Goal: Navigation & Orientation: Find specific page/section

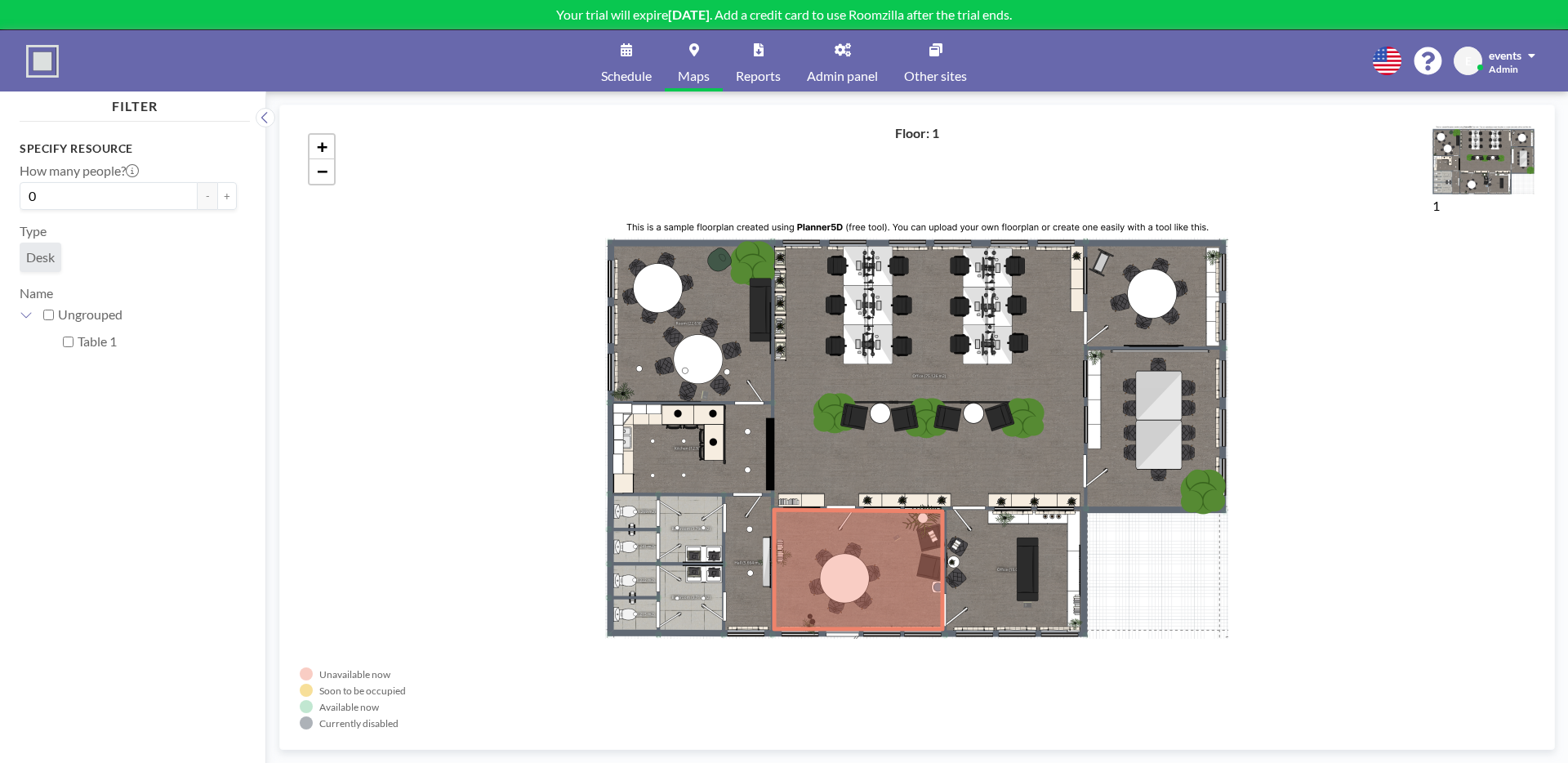
click at [95, 326] on div "Ungrouped" at bounding box center [147, 315] width 179 height 27
drag, startPoint x: 92, startPoint y: 355, endPoint x: 85, endPoint y: 338, distance: 18.4
click at [92, 355] on div "Table 1" at bounding box center [156, 342] width 159 height 27
click at [85, 338] on label "Table 1" at bounding box center [156, 341] width 159 height 16
click at [74, 338] on input "Table 1" at bounding box center [68, 342] width 11 height 11
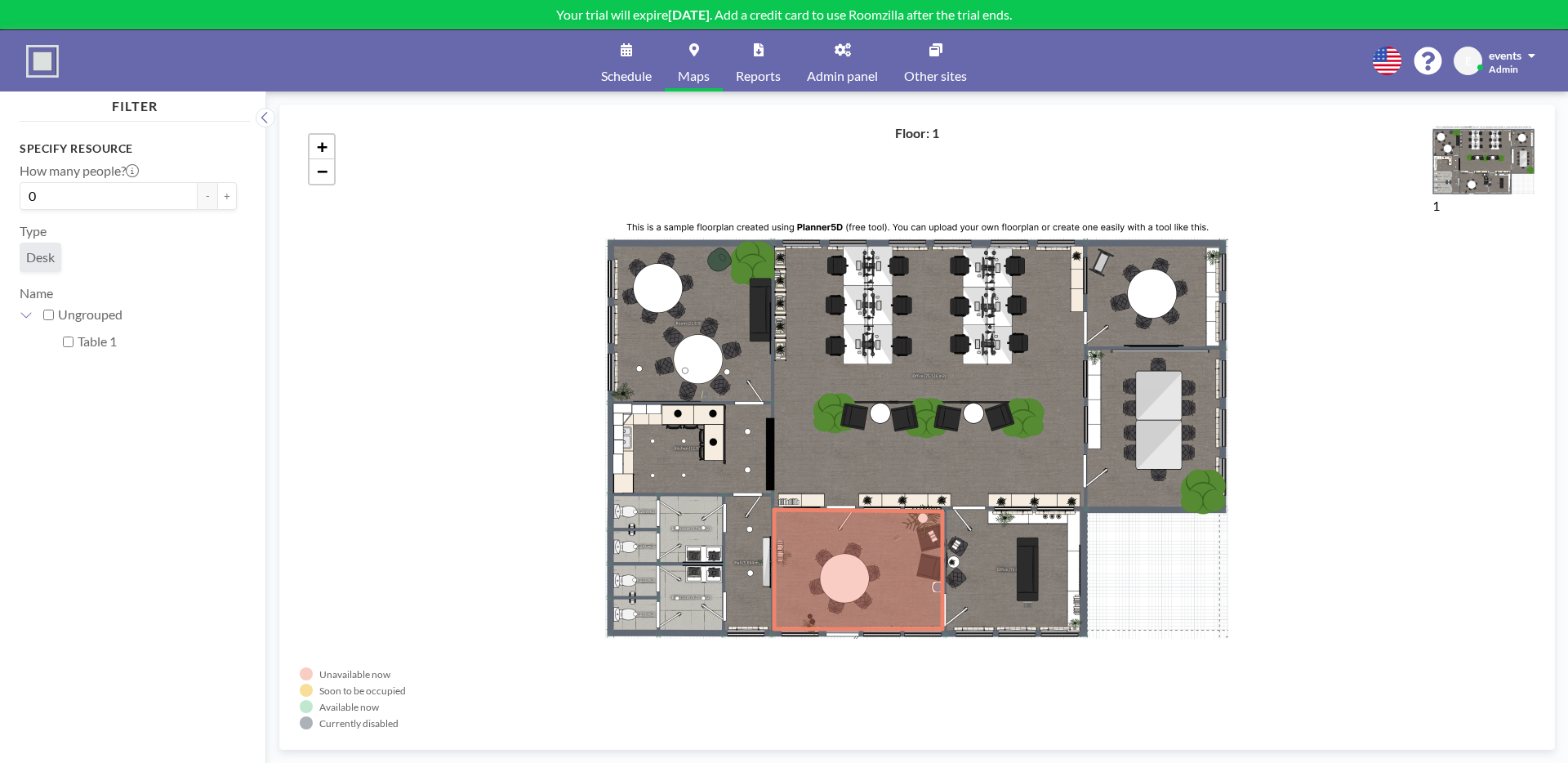
checkbox input "true"
click at [83, 339] on label "Table 1" at bounding box center [156, 341] width 159 height 16
click at [74, 339] on input "Table 1" at bounding box center [68, 342] width 11 height 11
checkbox input "false"
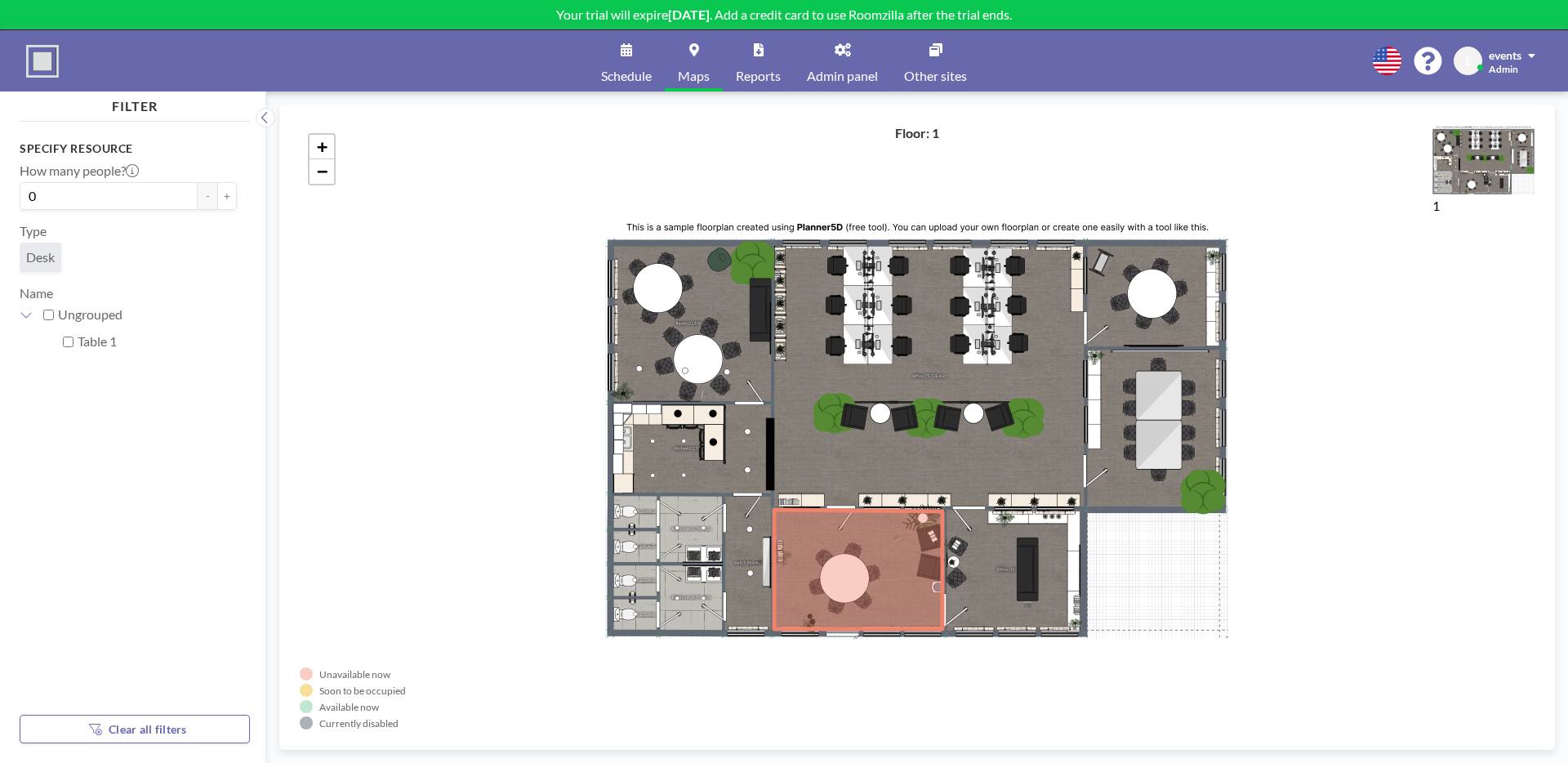
checkbox input "false"
click at [319, 145] on span "+" at bounding box center [323, 146] width 11 height 20
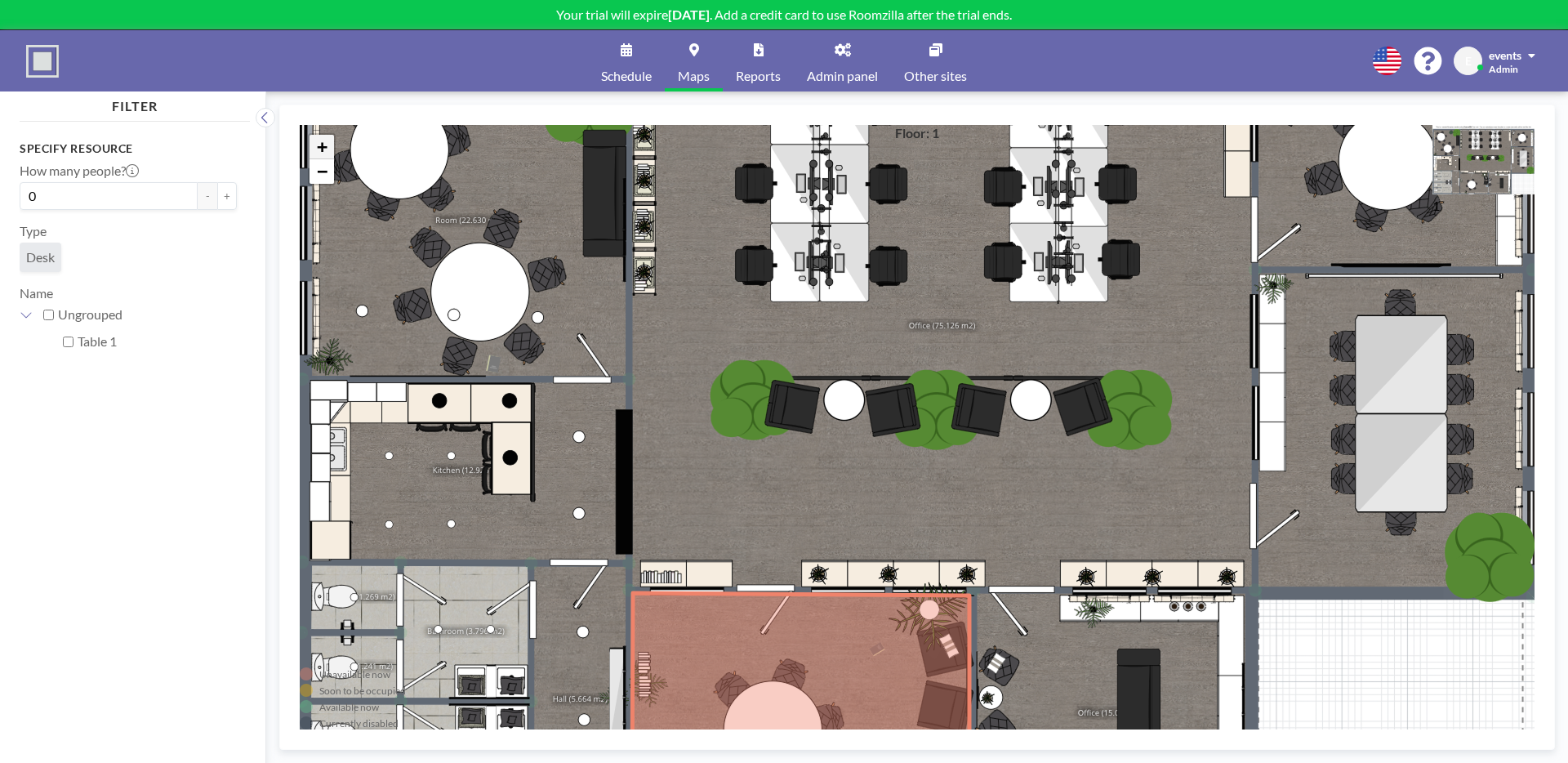
click at [319, 145] on span "+" at bounding box center [323, 146] width 11 height 20
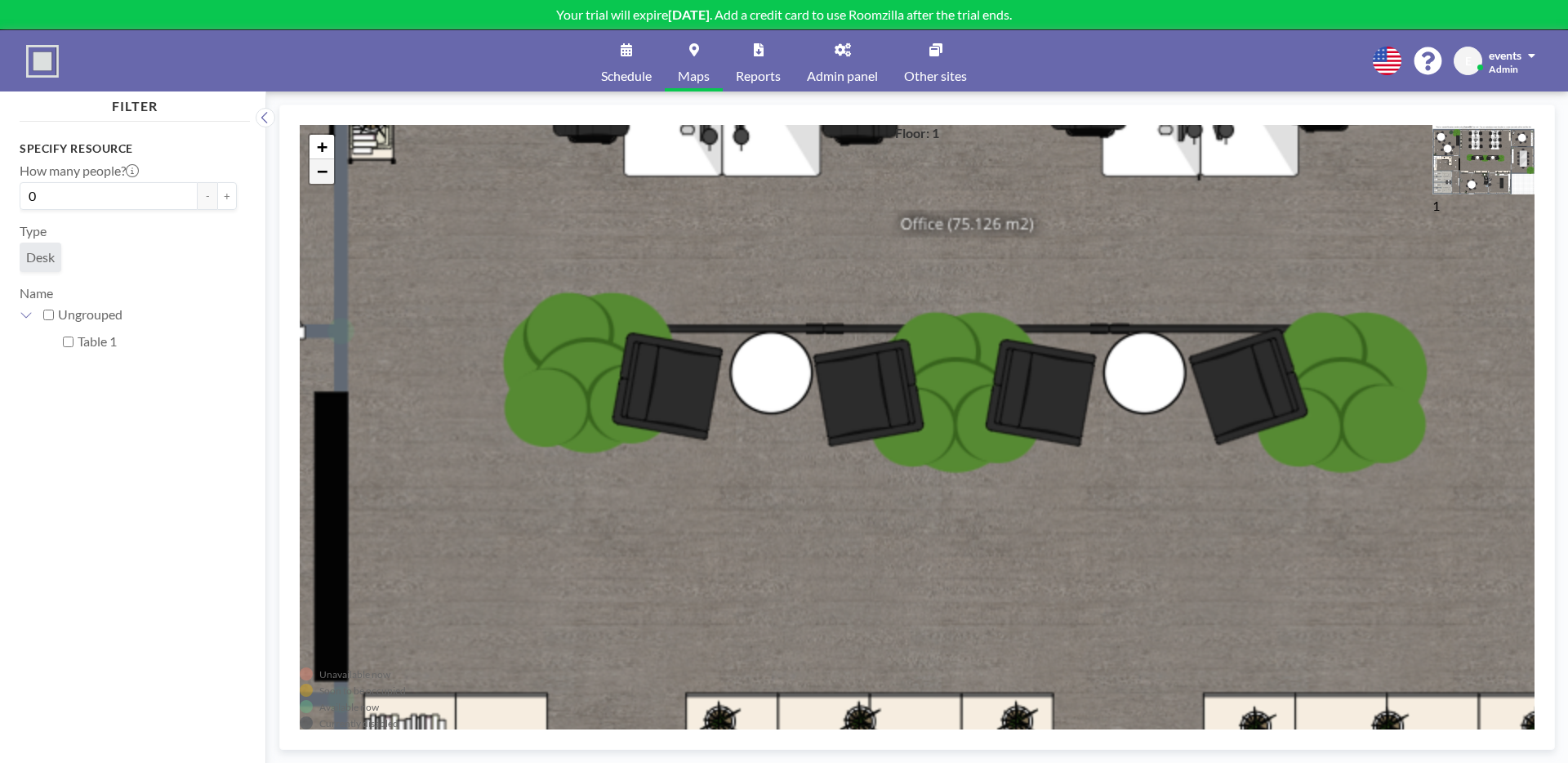
click at [319, 173] on span "−" at bounding box center [323, 171] width 11 height 20
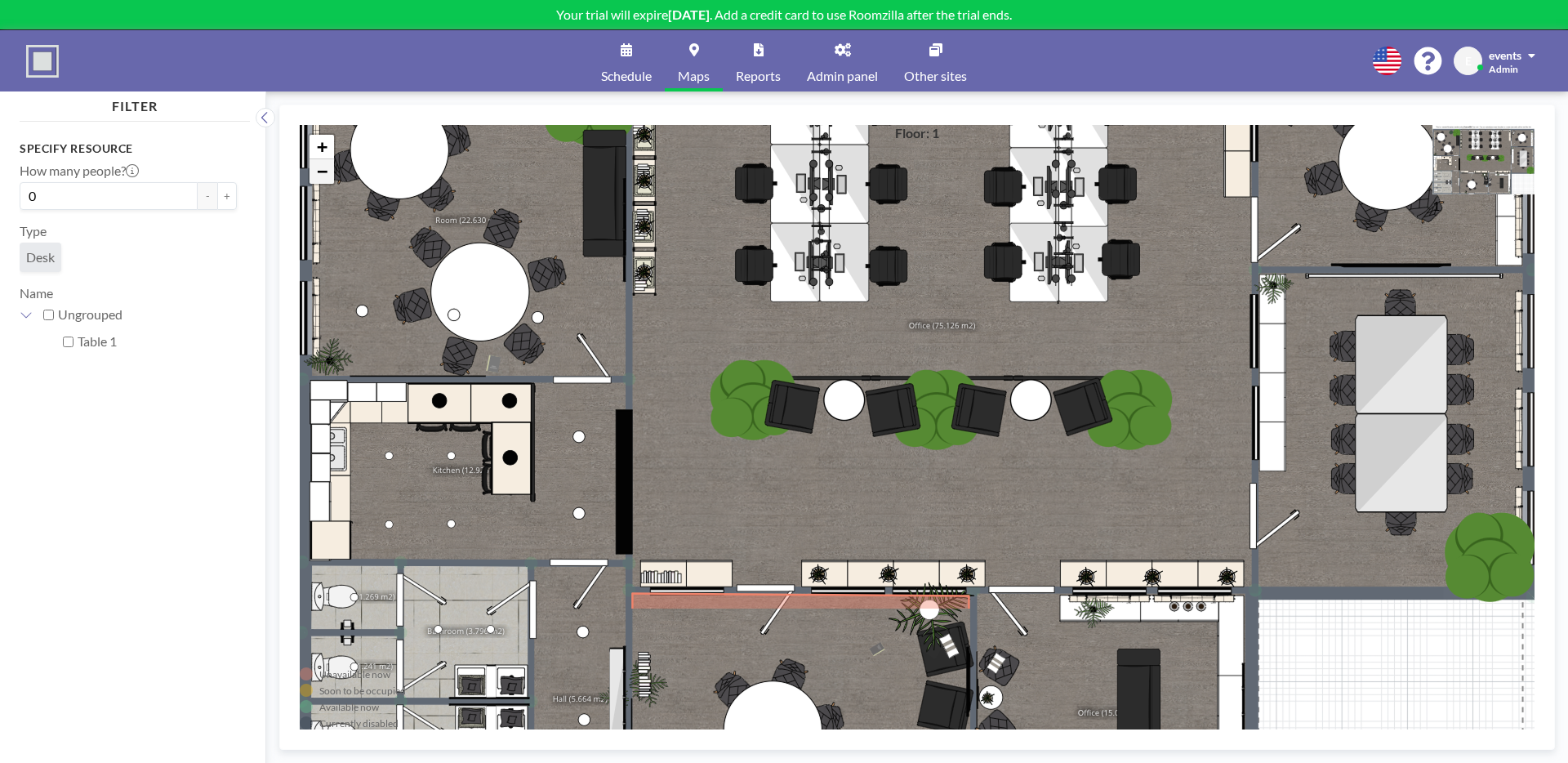
click at [319, 173] on span "−" at bounding box center [323, 171] width 11 height 20
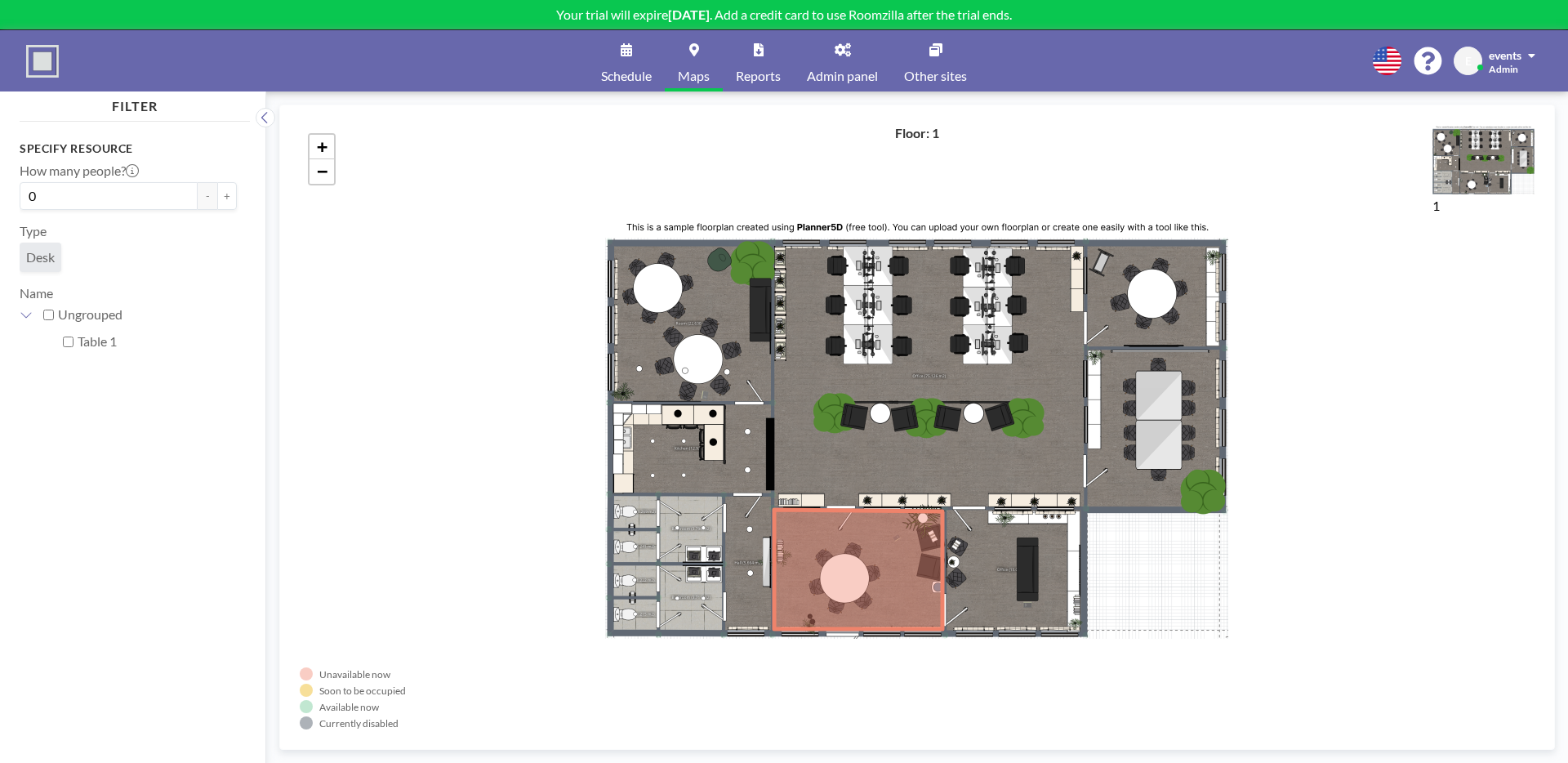
click at [1349, 221] on div "+ −" at bounding box center [917, 427] width 1234 height 605
click at [875, 346] on div "+ −" at bounding box center [917, 427] width 1234 height 605
drag, startPoint x: 765, startPoint y: 110, endPoint x: 746, endPoint y: 154, distance: 47.9
click at [746, 154] on div "Unavailable now Soon to be occupied Available now Currently disabled 1 Floor: 1…" at bounding box center [916, 427] width 1275 height 646
click at [1397, 57] on icon at bounding box center [1386, 60] width 28 height 28
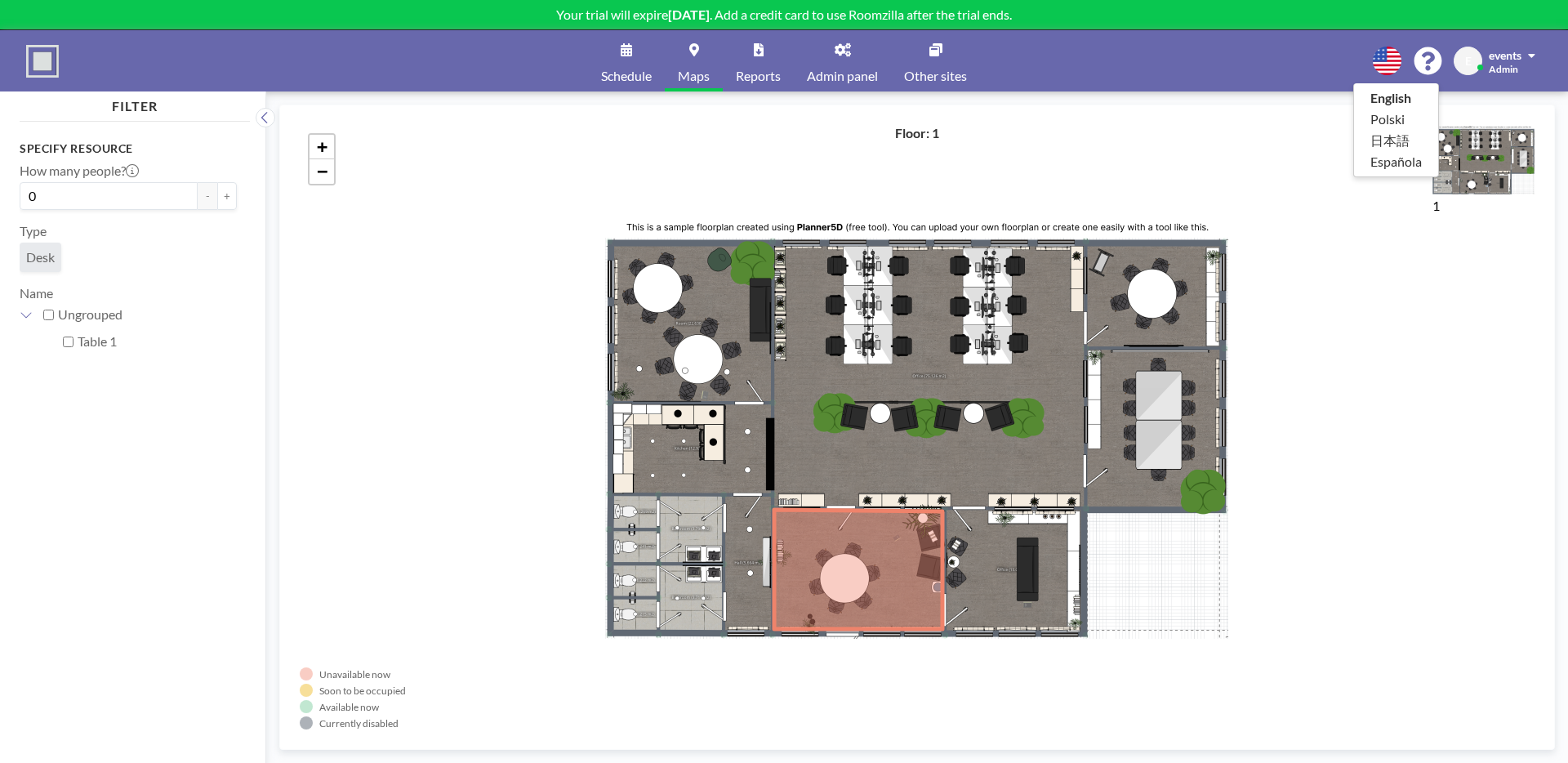
click at [1193, 55] on div at bounding box center [784, 381] width 1568 height 763
click at [228, 193] on button "+" at bounding box center [227, 196] width 20 height 28
click at [205, 199] on button "-" at bounding box center [207, 196] width 20 height 28
type input "0"
click at [243, 226] on div "Specify resource How many people? 0 - + Type Desk Name Ungrouped Table 1" at bounding box center [135, 429] width 230 height 602
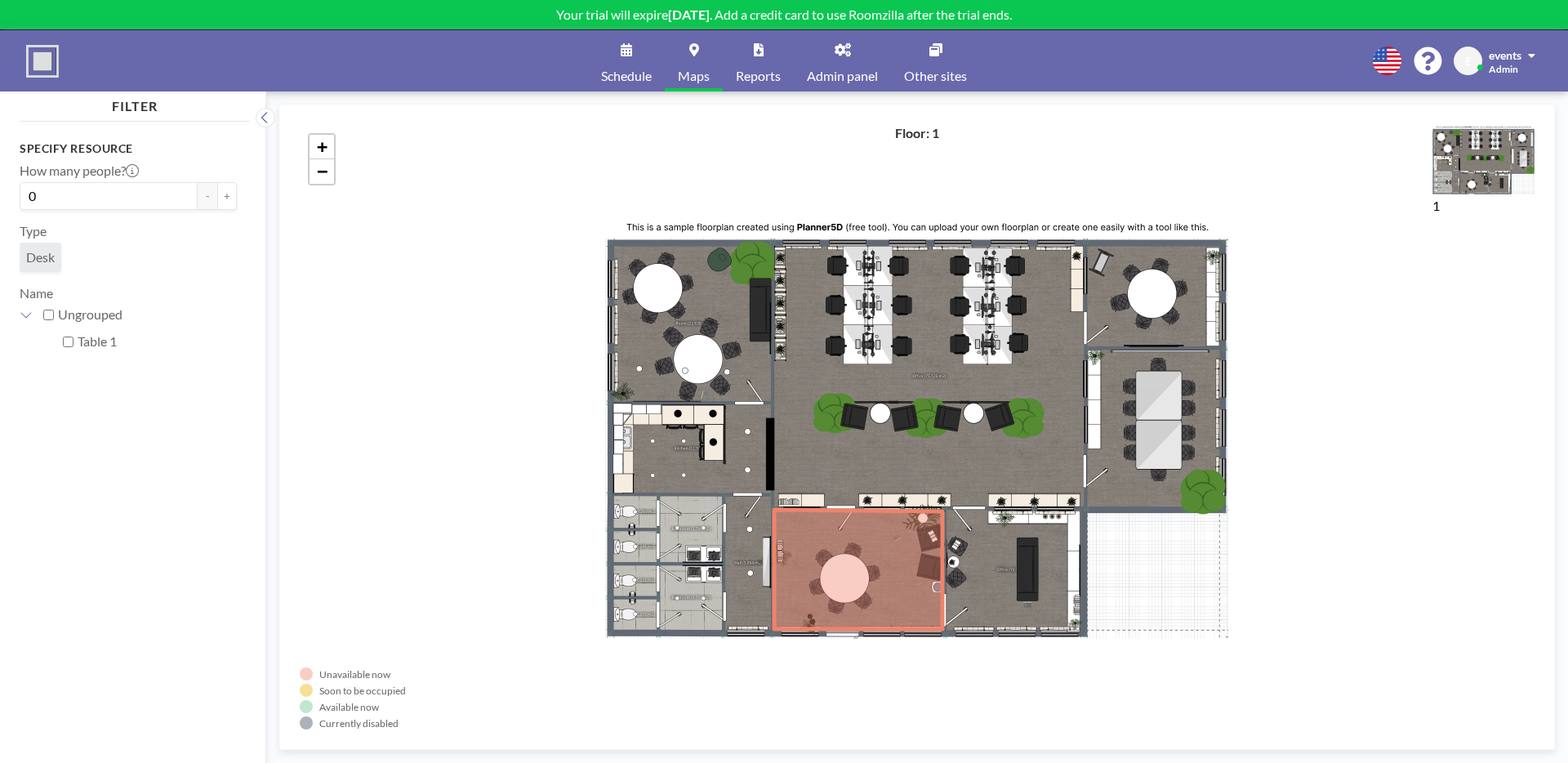
click at [624, 63] on link "Schedule" at bounding box center [626, 60] width 76 height 61
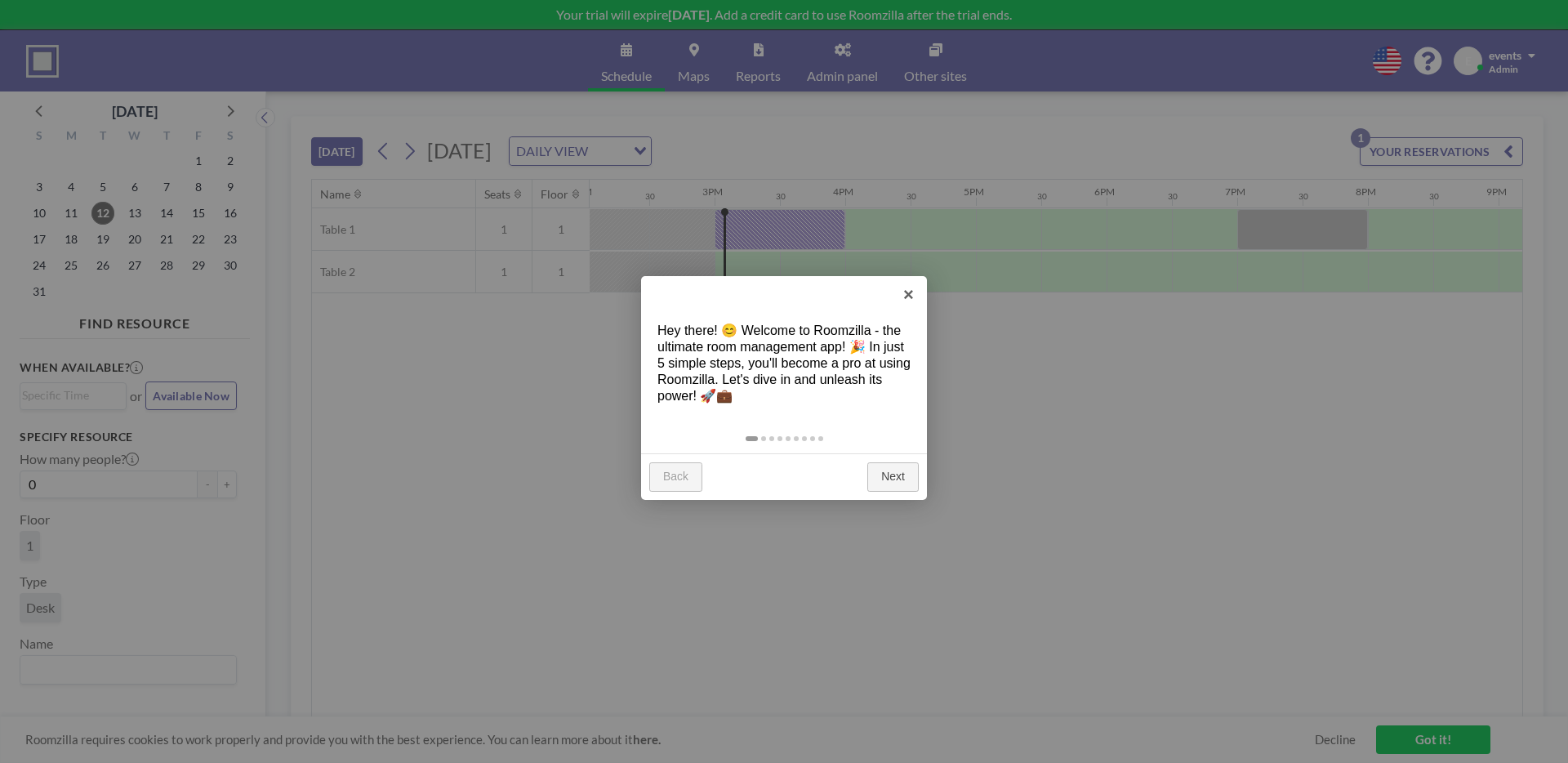
scroll to position [0, 1894]
click at [911, 307] on link "×" at bounding box center [908, 295] width 36 height 36
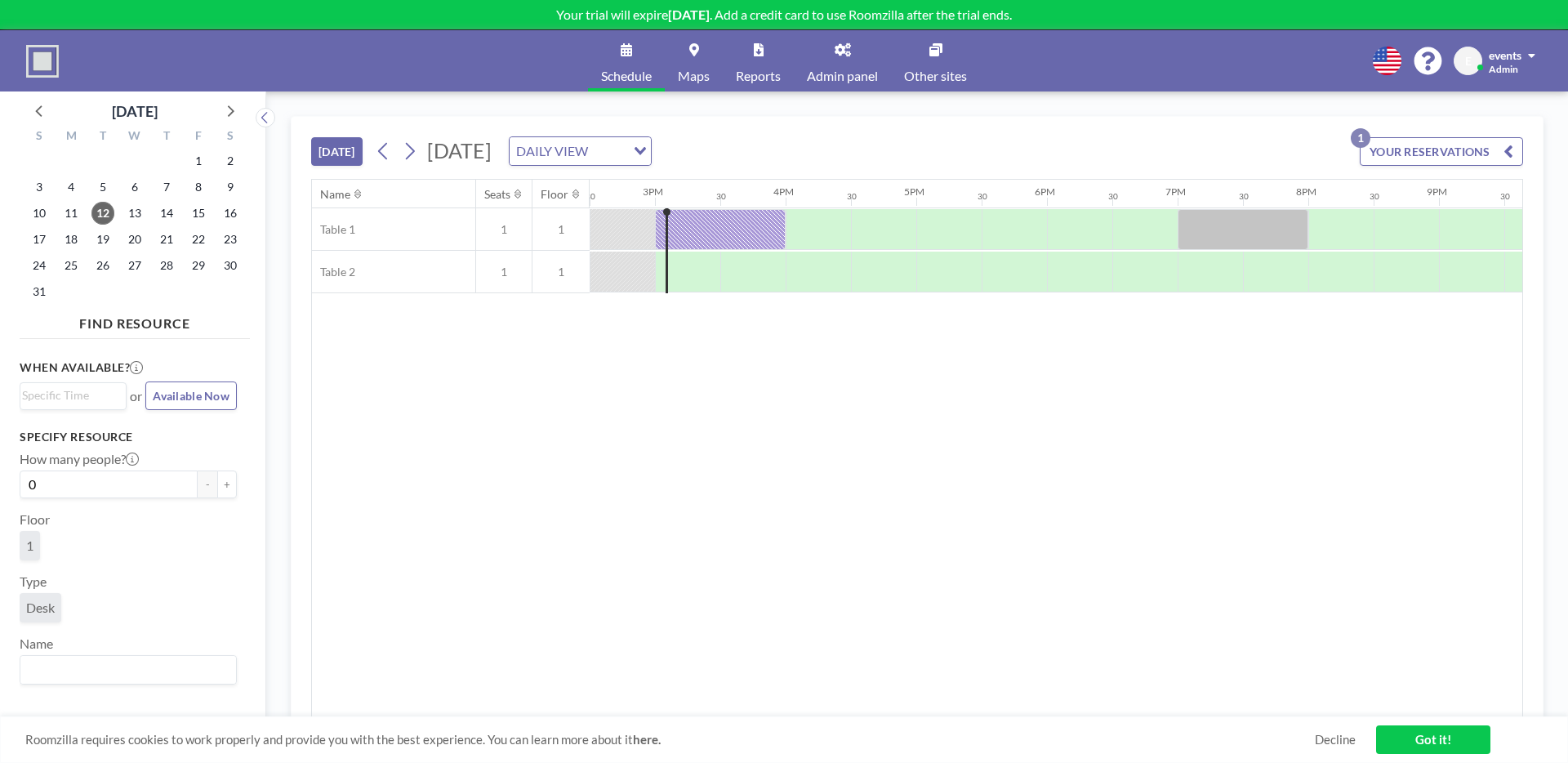
click at [697, 61] on link "Maps" at bounding box center [694, 60] width 58 height 61
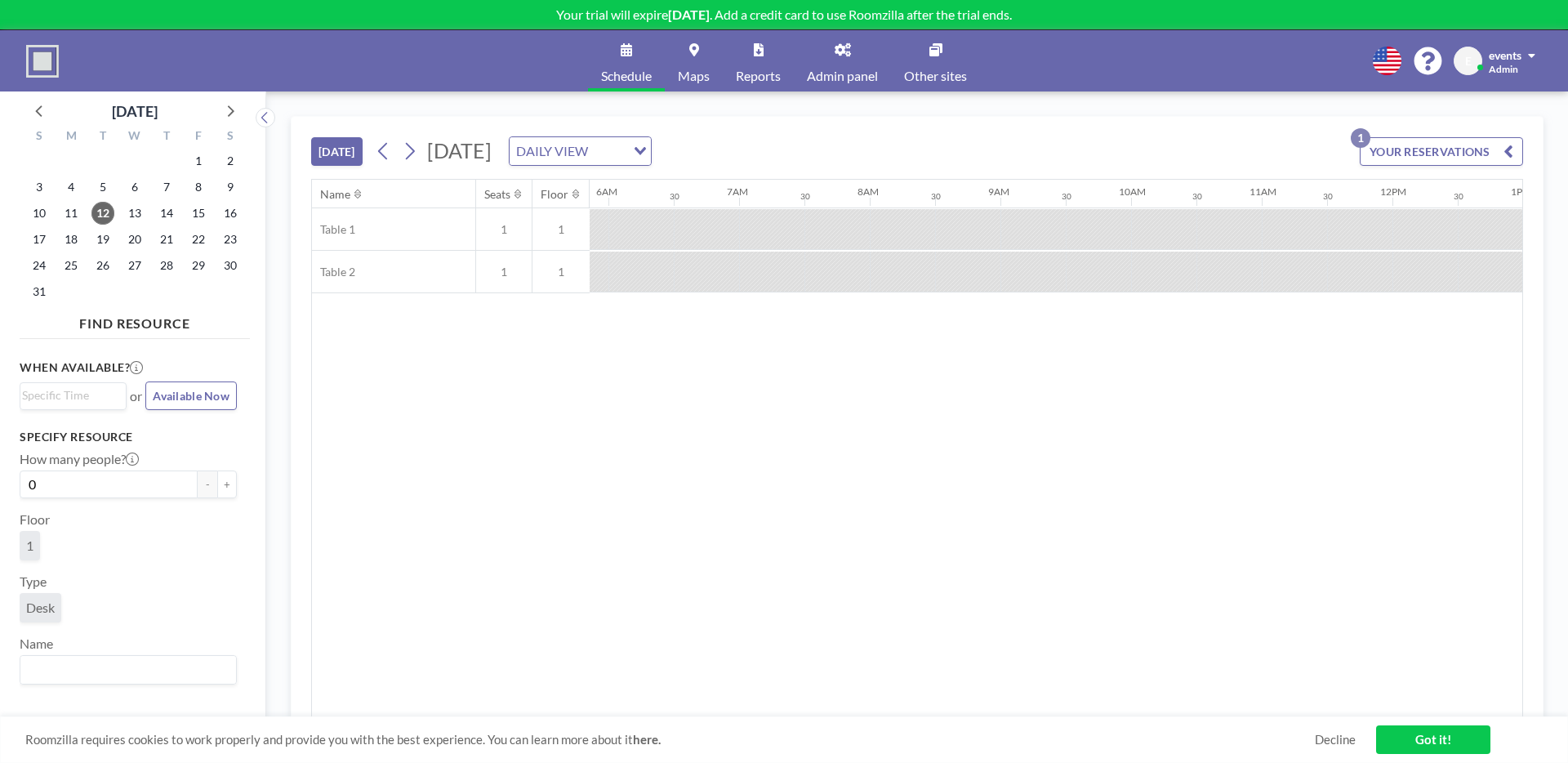
scroll to position [0, 1427]
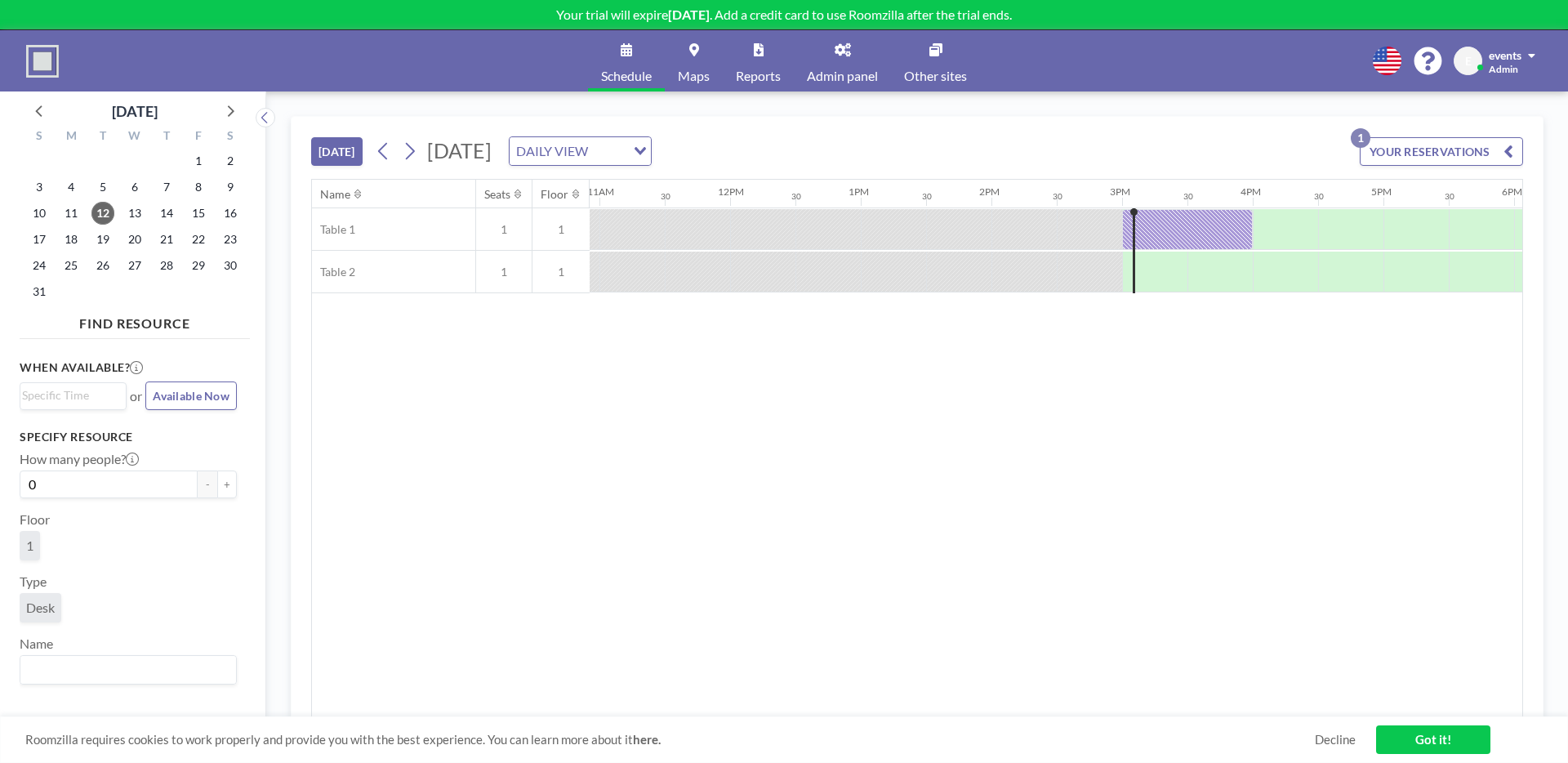
click at [665, 60] on link "Maps" at bounding box center [694, 60] width 58 height 61
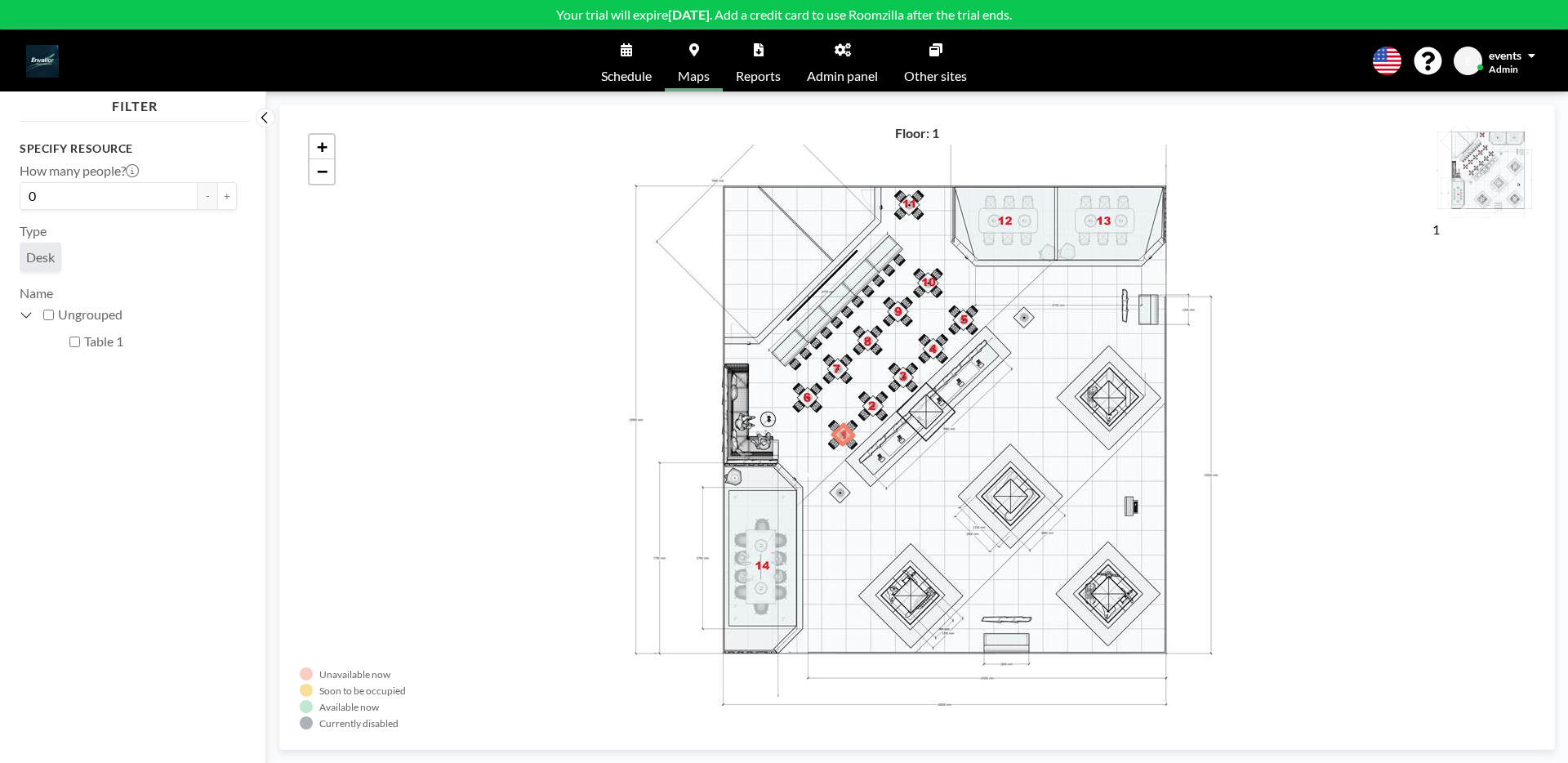
click at [744, 62] on link "Reports" at bounding box center [758, 60] width 71 height 61
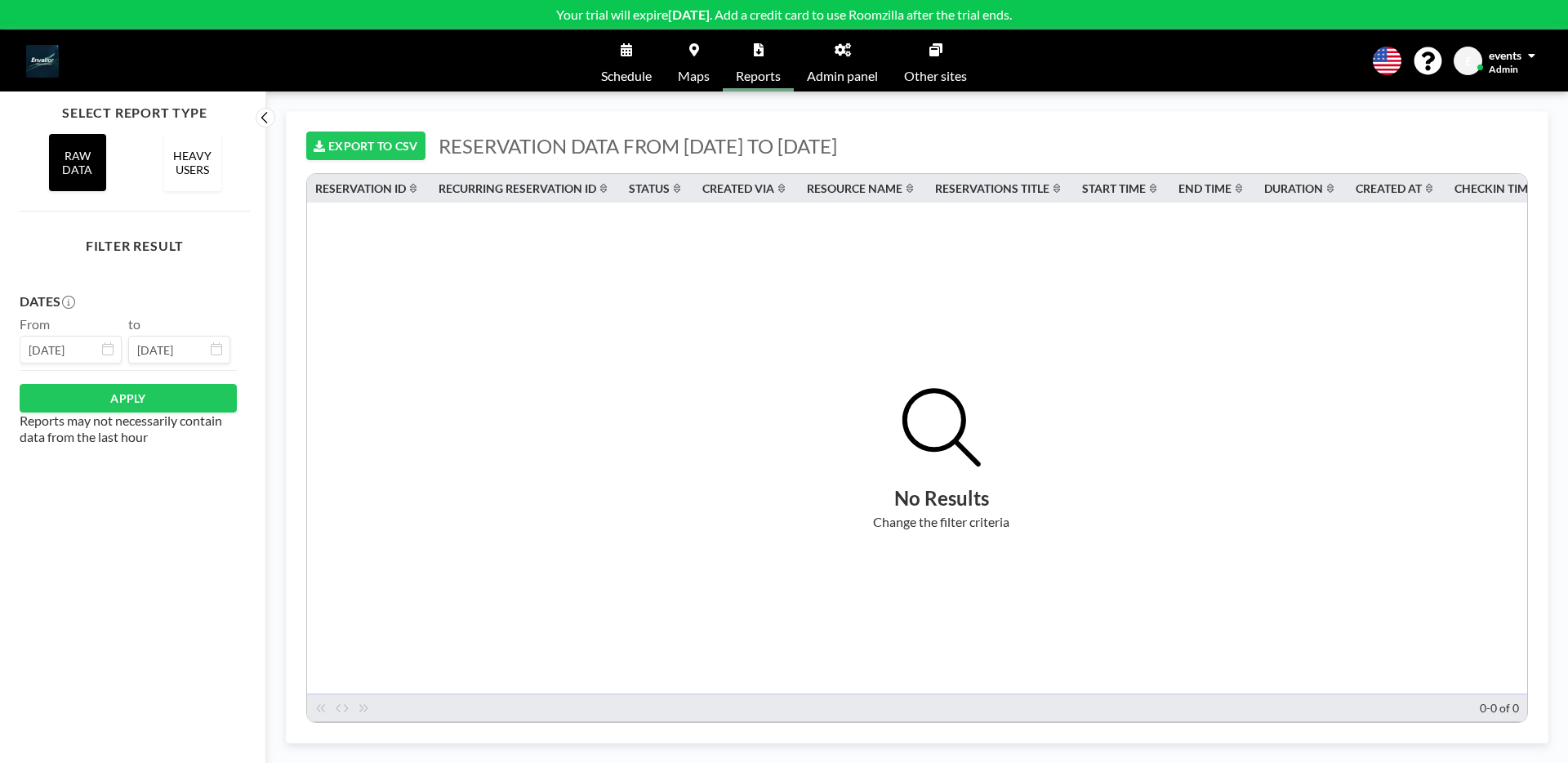
click at [604, 64] on link "Schedule" at bounding box center [626, 60] width 76 height 61
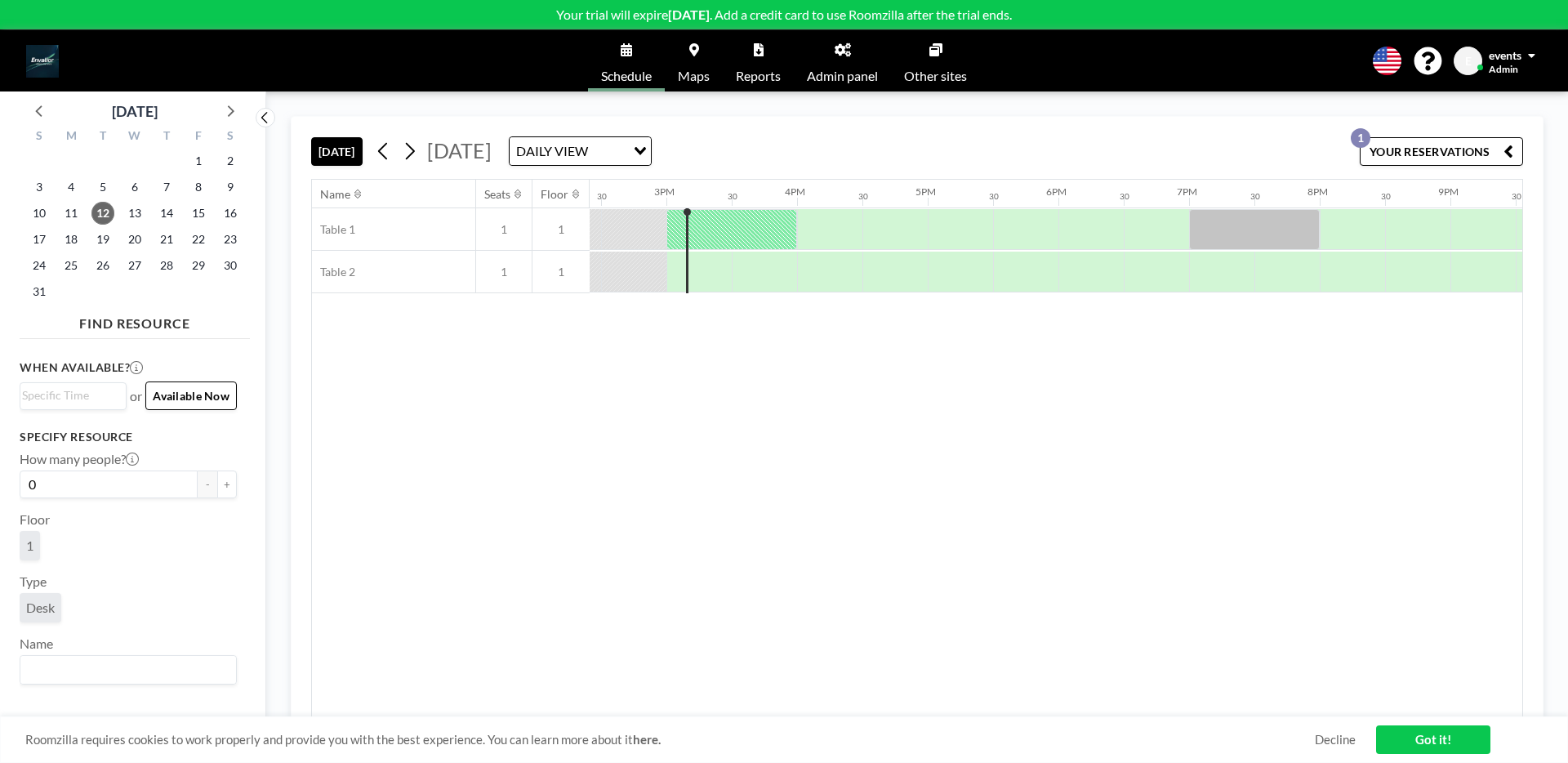
scroll to position [0, 1894]
click at [45, 68] on img at bounding box center [43, 61] width 33 height 33
click at [840, 69] on span "Admin panel" at bounding box center [842, 75] width 71 height 13
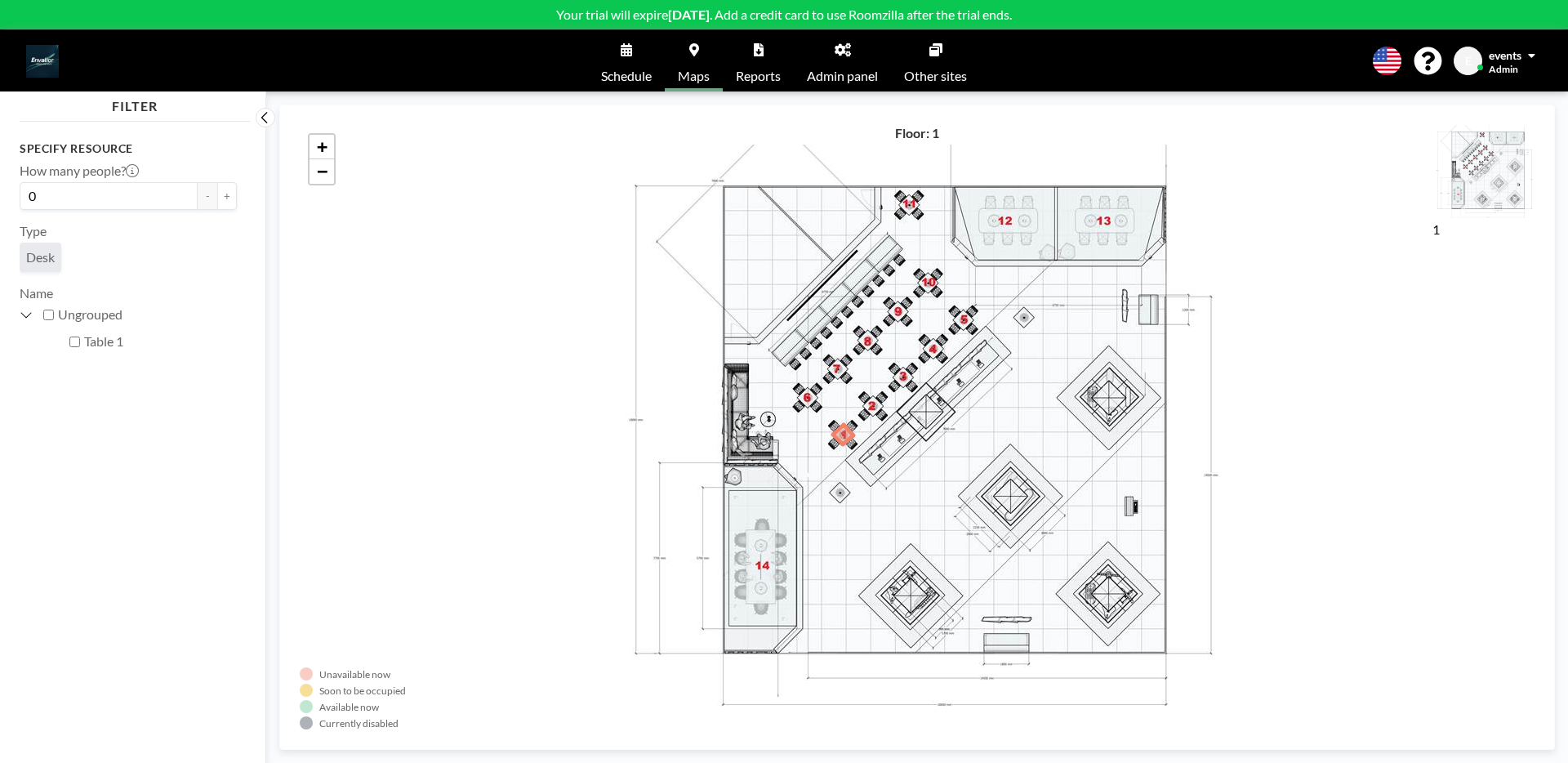
click at [1529, 52] on div "events" at bounding box center [1511, 55] width 46 height 16
click at [1530, 55] on span at bounding box center [1532, 55] width 7 height 12
click at [1027, 45] on div "Schedule Maps Reports Admin panel Other sites English Polski 日本語 Española E eve…" at bounding box center [784, 60] width 1568 height 61
click at [647, 85] on link "Schedule" at bounding box center [626, 60] width 76 height 61
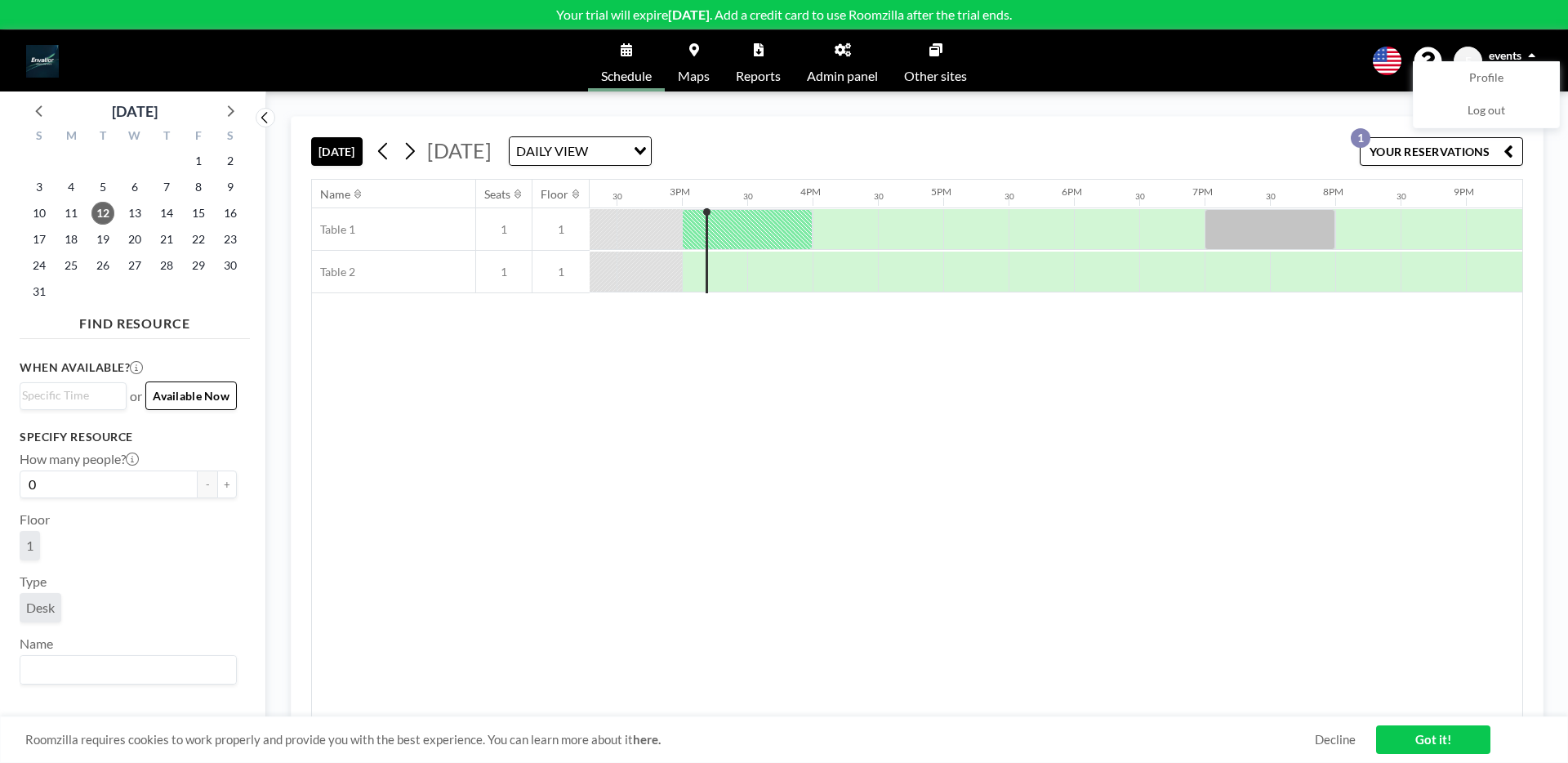
scroll to position [0, 1894]
click at [1418, 734] on link "Got it!" at bounding box center [1433, 739] width 115 height 28
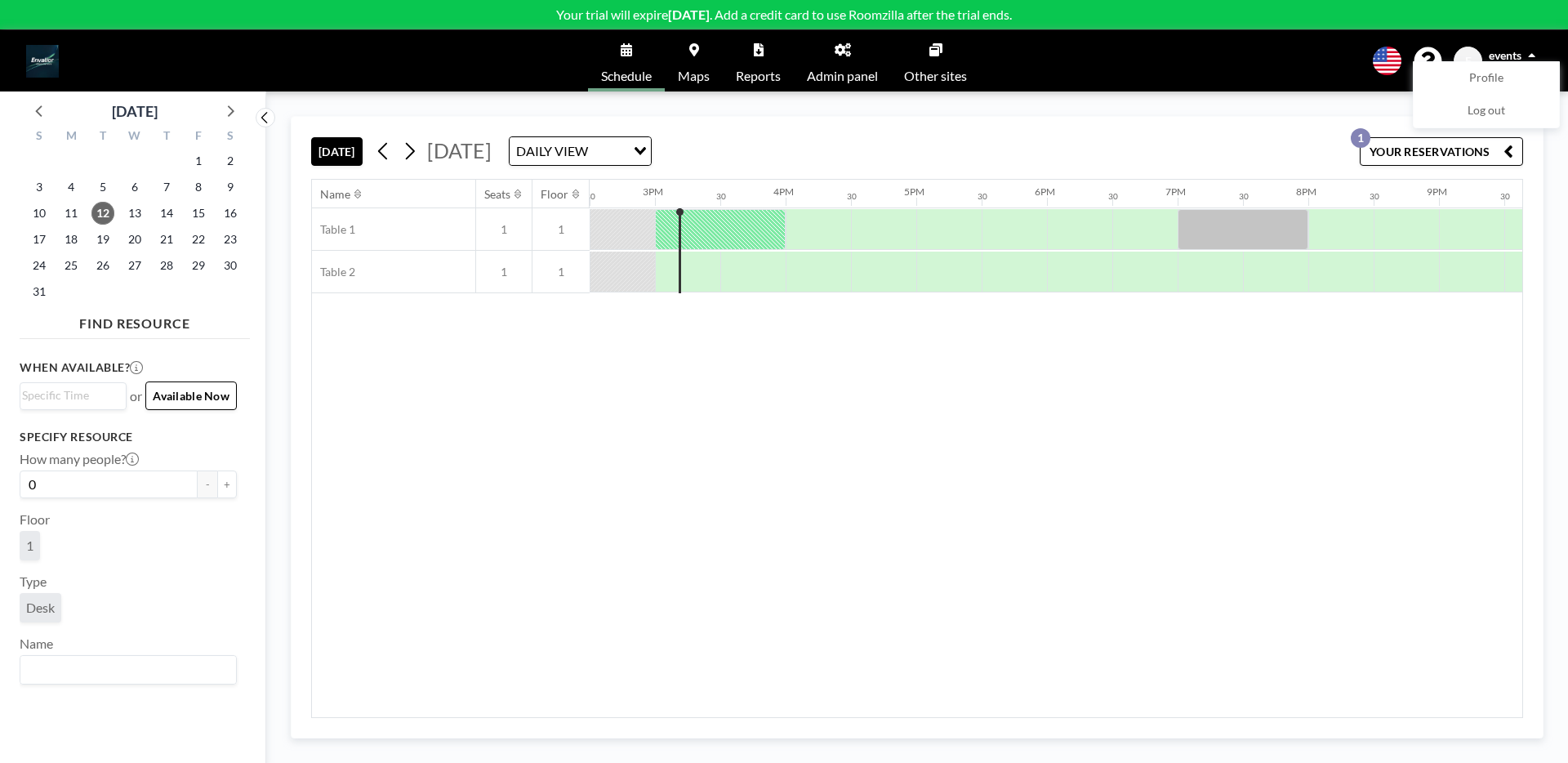
click at [1437, 153] on button "YOUR RESERVATIONS 1" at bounding box center [1442, 151] width 164 height 28
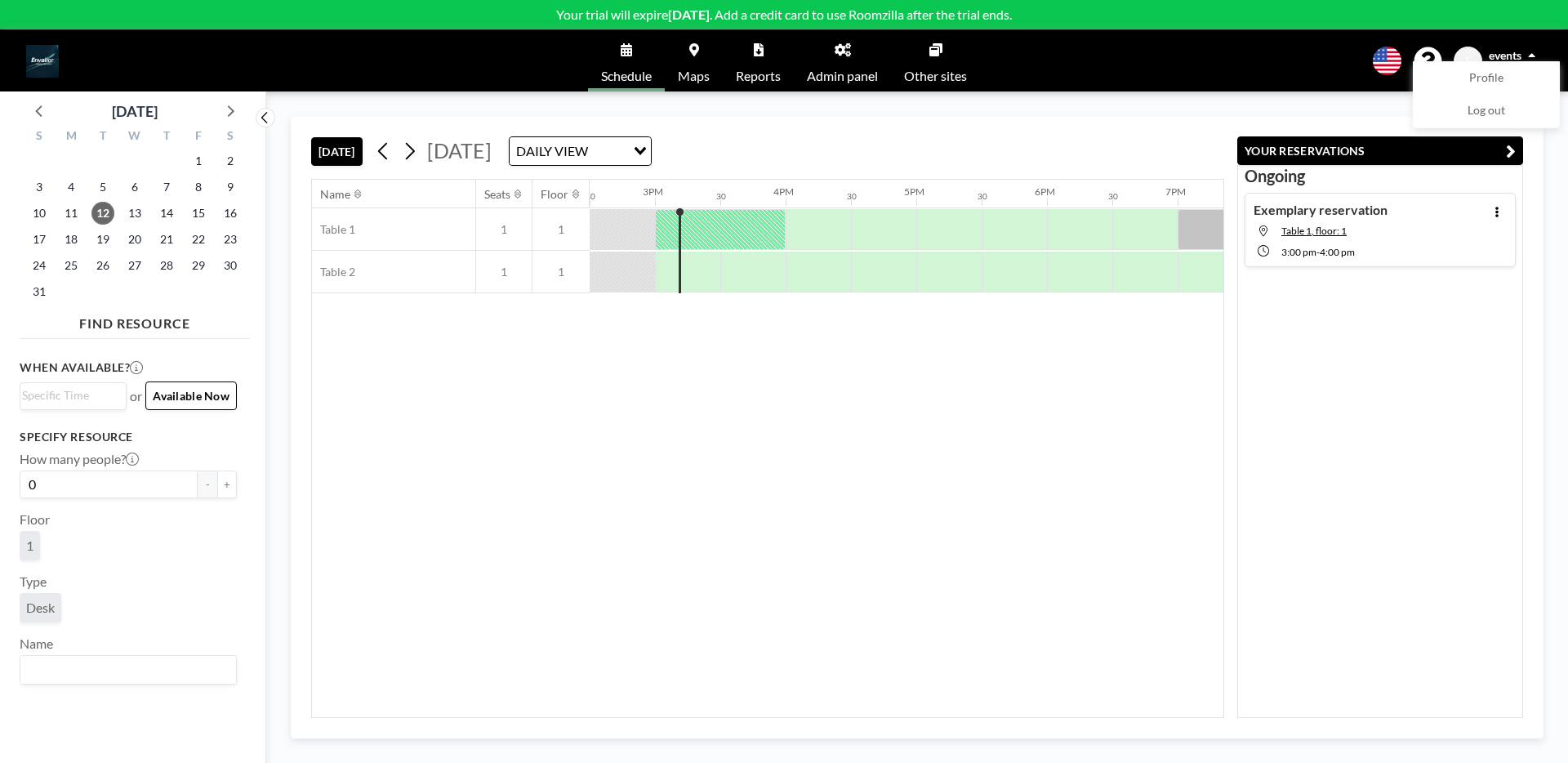
click at [1501, 202] on div at bounding box center [1497, 230] width 20 height 56
click at [1497, 206] on icon at bounding box center [1496, 212] width 6 height 11
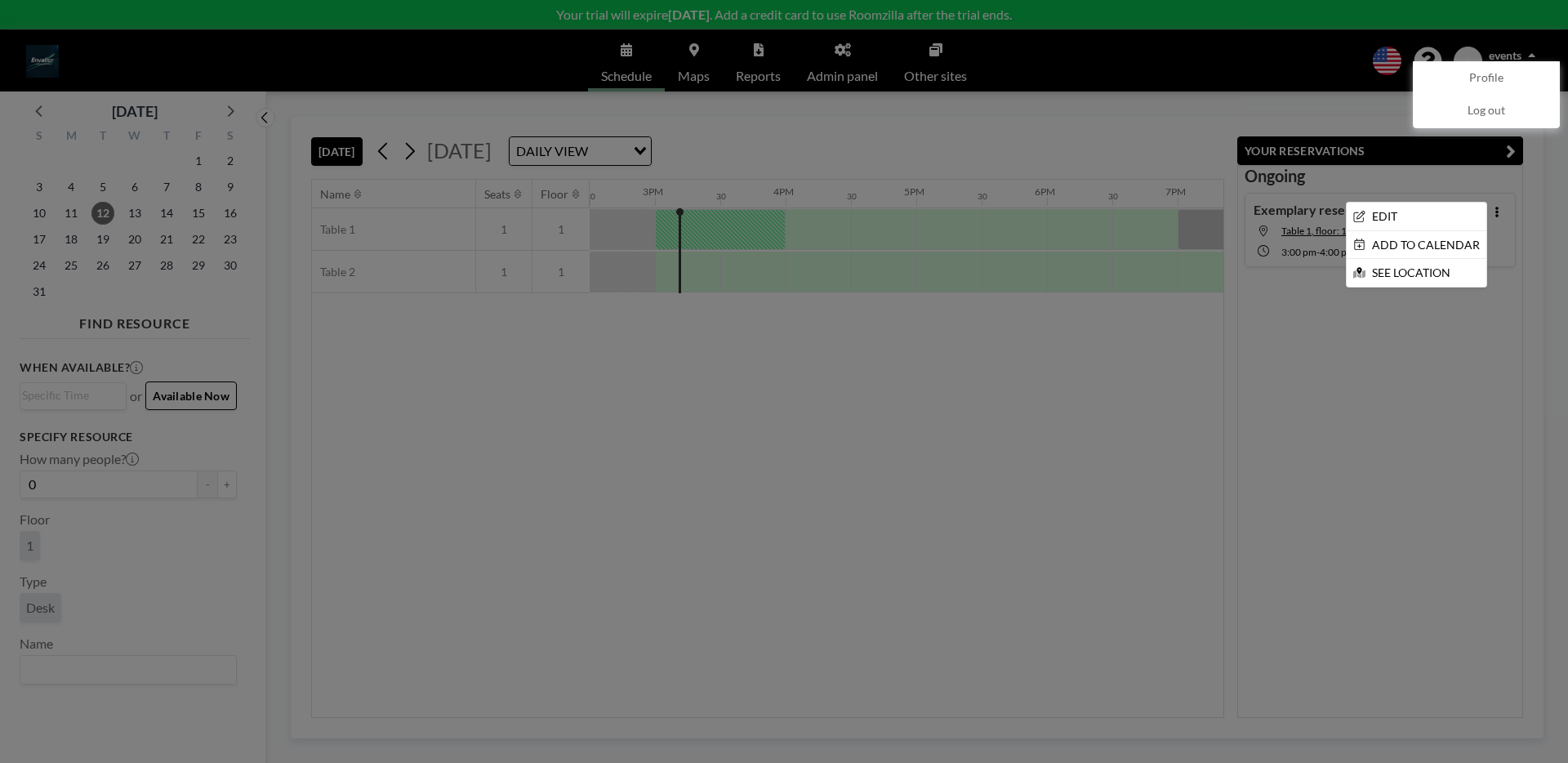
click at [1104, 407] on div at bounding box center [784, 381] width 1568 height 763
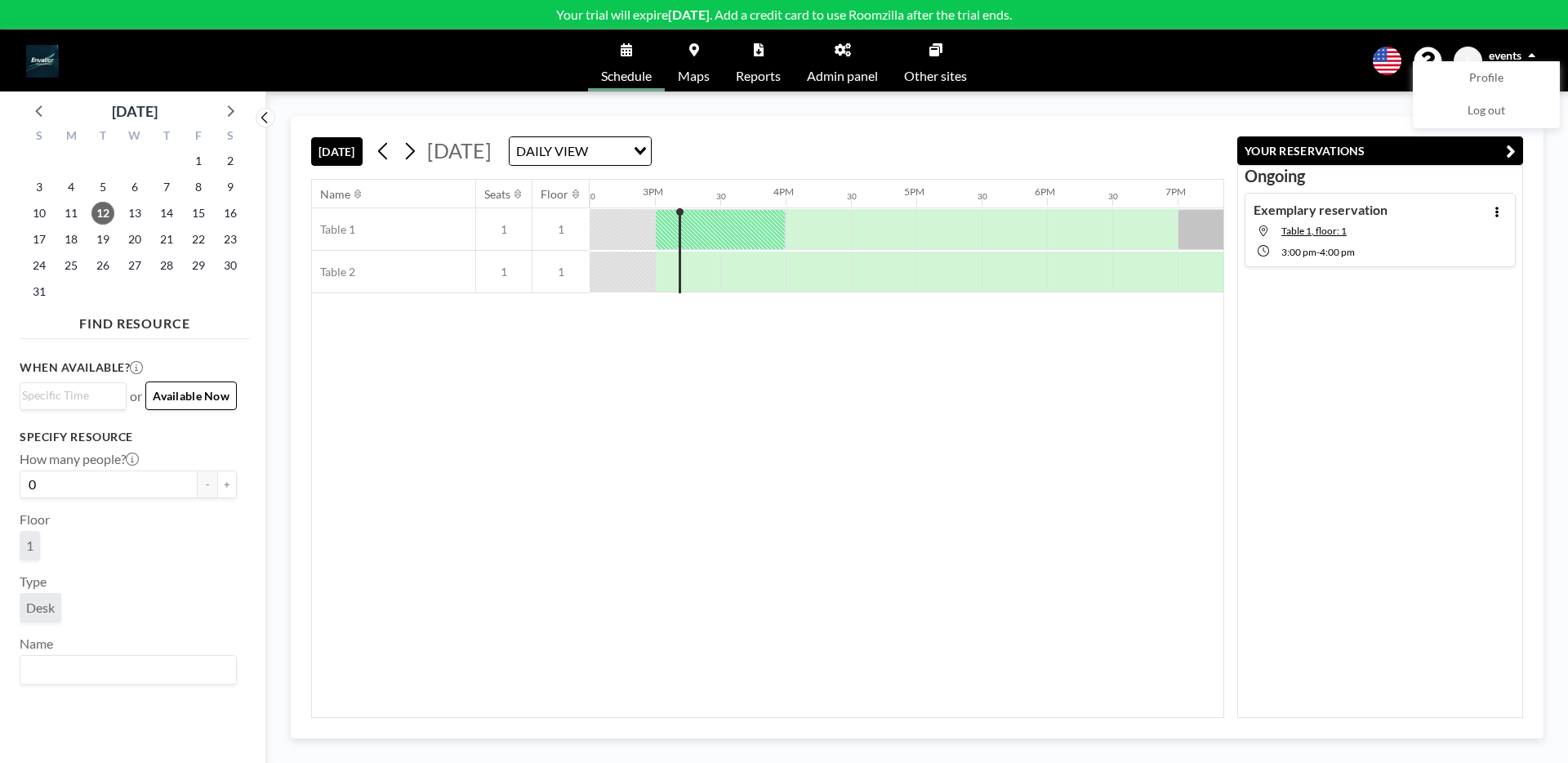
click at [1104, 407] on div "Name Seats Floor 12AM 30 1AM 30 2AM 30 3AM 30 4AM 30 5AM 30 6AM 30 7AM 30 8AM 3…" at bounding box center [767, 448] width 911 height 537
click at [1515, 148] on button "YOUR RESERVATIONS" at bounding box center [1380, 150] width 285 height 28
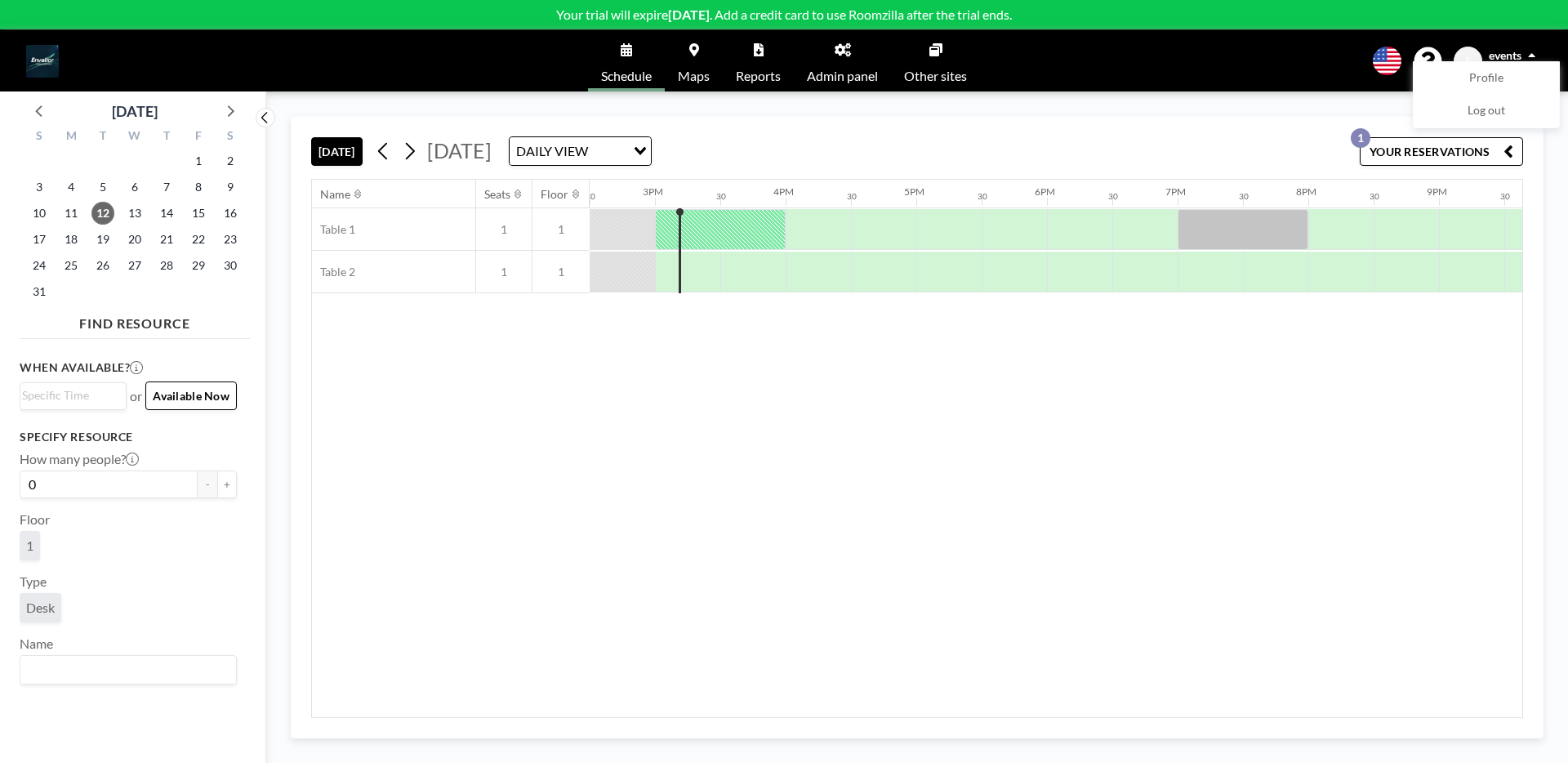
click at [695, 52] on icon at bounding box center [694, 50] width 10 height 13
click at [831, 69] on span "Admin panel" at bounding box center [842, 75] width 71 height 13
